Goal: Information Seeking & Learning: Learn about a topic

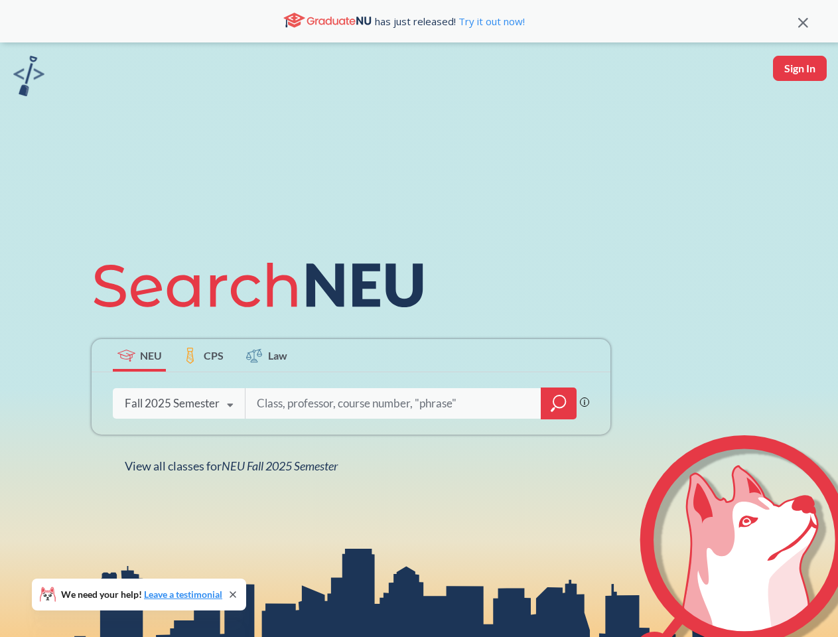
click at [418, 318] on icon at bounding box center [265, 285] width 346 height 74
click at [802, 21] on icon at bounding box center [803, 23] width 10 height 10
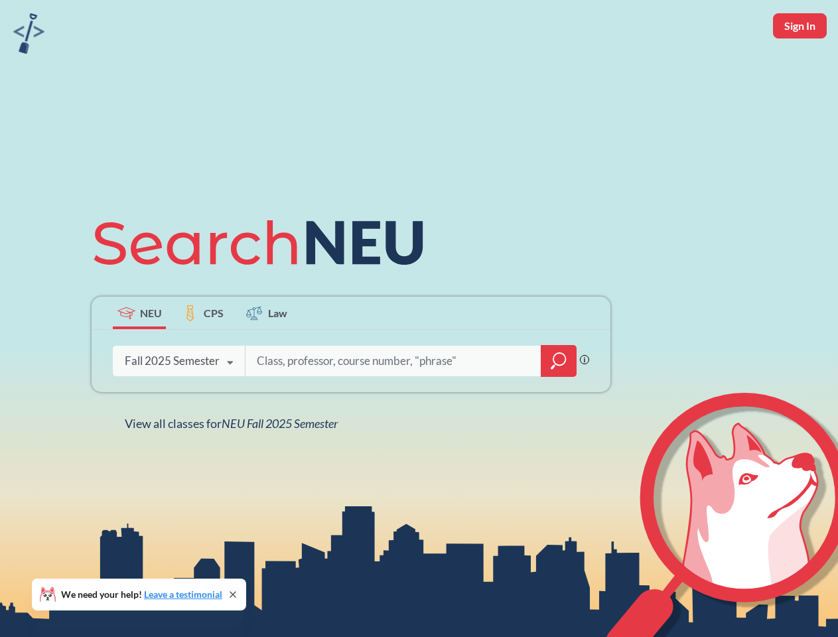
click at [799, 68] on div "NEU CPS Law Phrase search guarantees the exact search appears in the results. E…" at bounding box center [419, 318] width 838 height 637
click at [139, 355] on div "Fall 2025 Semester" at bounding box center [172, 360] width 95 height 15
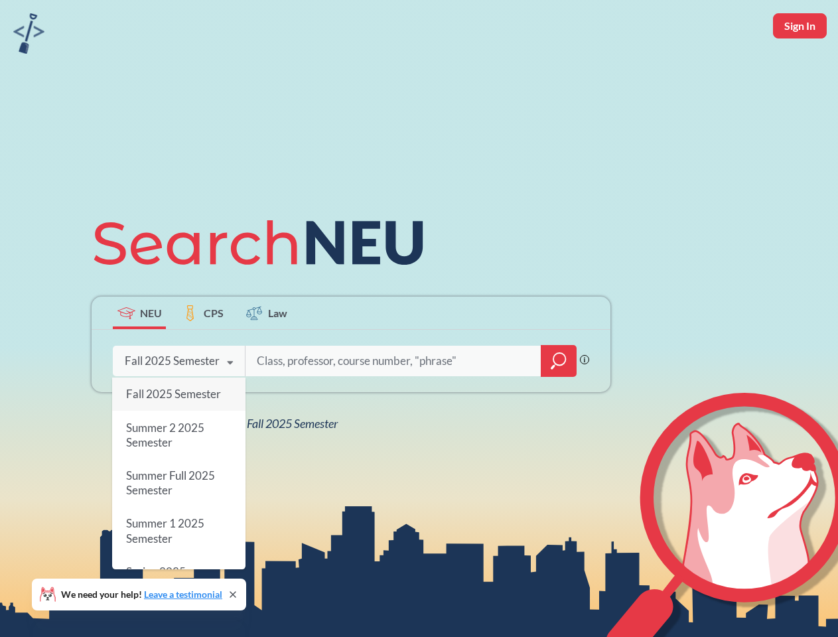
click at [203, 355] on div "Fall 2025 Semester" at bounding box center [172, 360] width 95 height 15
click at [267, 355] on input "search" at bounding box center [393, 361] width 276 height 28
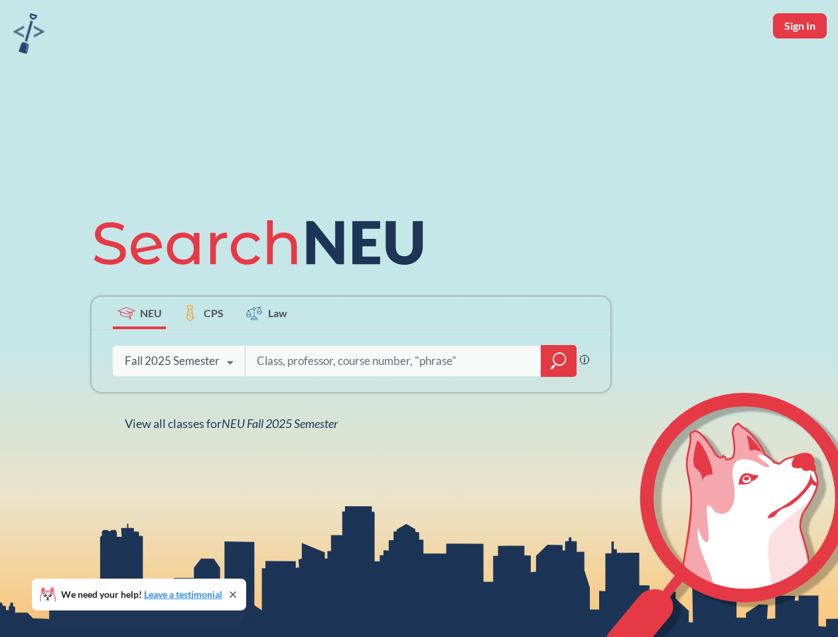
click at [558, 403] on div "NEU CPS Law Phrase search guarantees the exact search appears in the results. E…" at bounding box center [351, 318] width 535 height 225
click at [178, 403] on div "NEU CPS Law Phrase search guarantees the exact search appears in the results. E…" at bounding box center [351, 318] width 535 height 225
click at [230, 405] on div "NEU CPS Law Phrase search guarantees the exact search appears in the results. E…" at bounding box center [351, 318] width 535 height 225
click at [234, 466] on div "NEU CPS Law Phrase search guarantees the exact search appears in the results. E…" at bounding box center [419, 318] width 838 height 637
